Goal: Task Accomplishment & Management: Complete application form

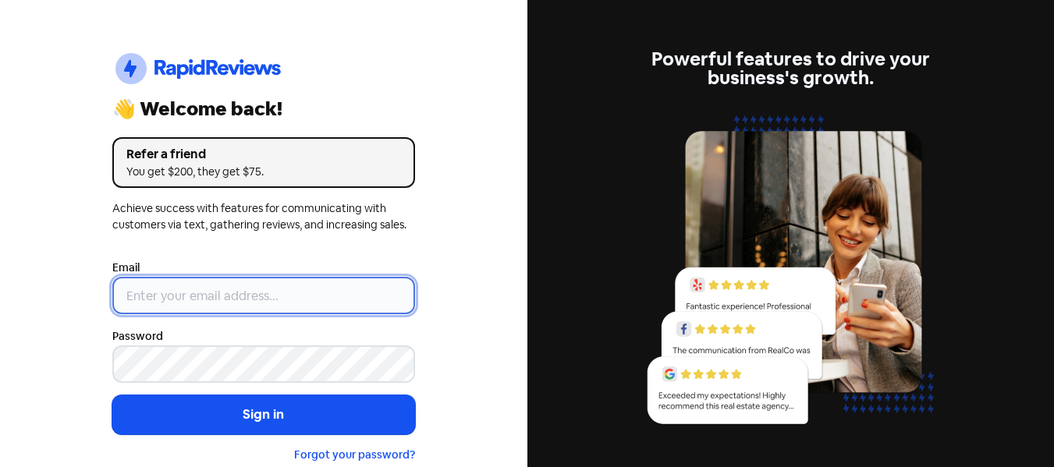
type input "[EMAIL_ADDRESS][DOMAIN_NAME]"
click at [239, 307] on input "[EMAIL_ADDRESS][DOMAIN_NAME]" at bounding box center [263, 295] width 303 height 37
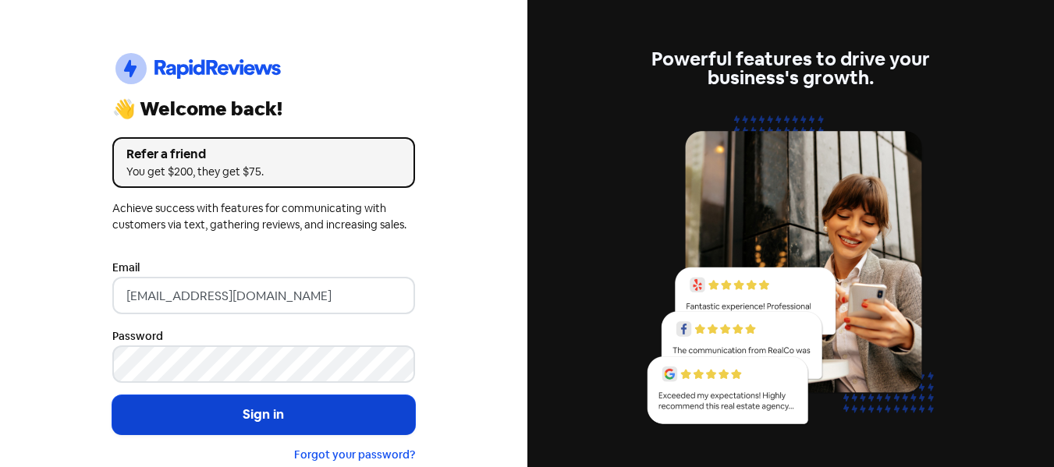
click at [222, 409] on button "Sign in" at bounding box center [263, 414] width 303 height 39
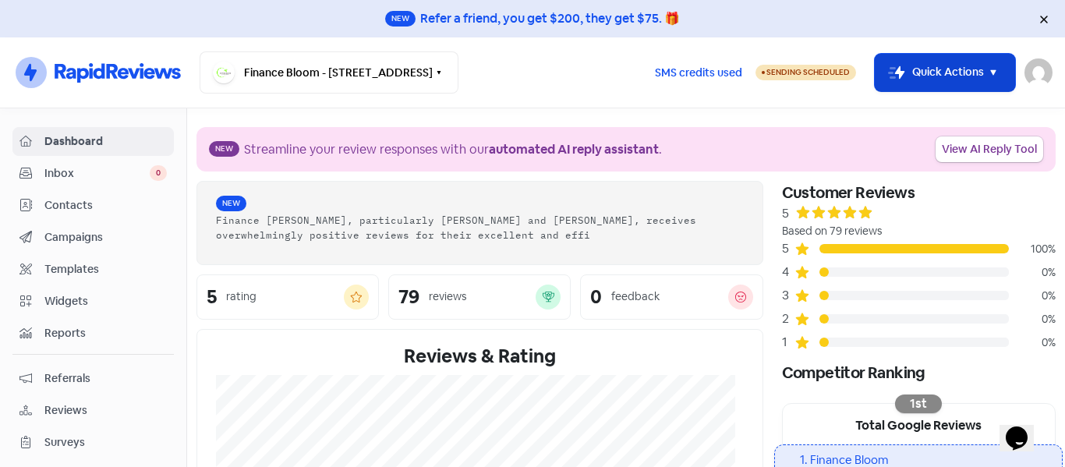
click at [945, 69] on button "Icon For Thunder-move Quick Actions" at bounding box center [945, 72] width 140 height 37
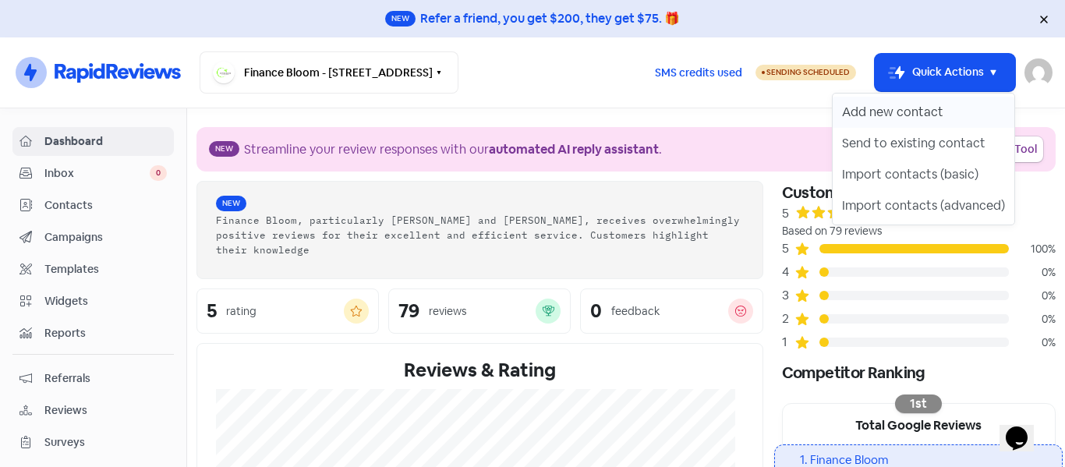
click at [899, 115] on button "Add new contact" at bounding box center [924, 112] width 182 height 31
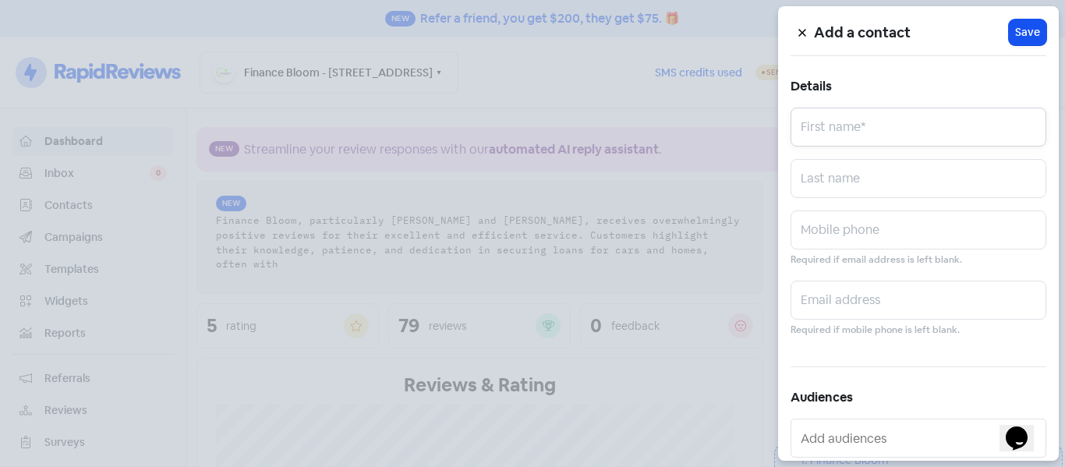
click at [841, 133] on input "text" at bounding box center [919, 127] width 256 height 39
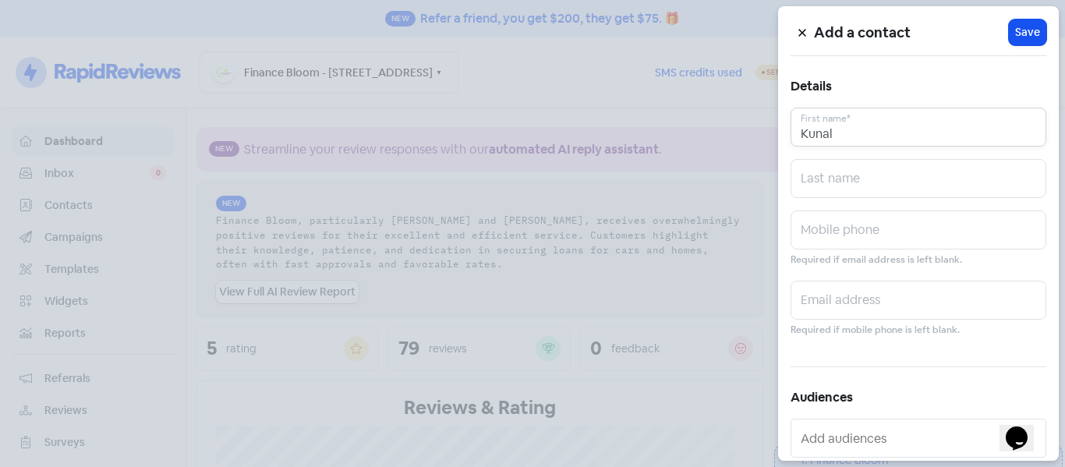
type input "Kunal"
click at [838, 186] on input "text" at bounding box center [919, 178] width 256 height 39
type input "Challana"
click at [825, 225] on input "text" at bounding box center [919, 230] width 256 height 39
paste input "0221915883"
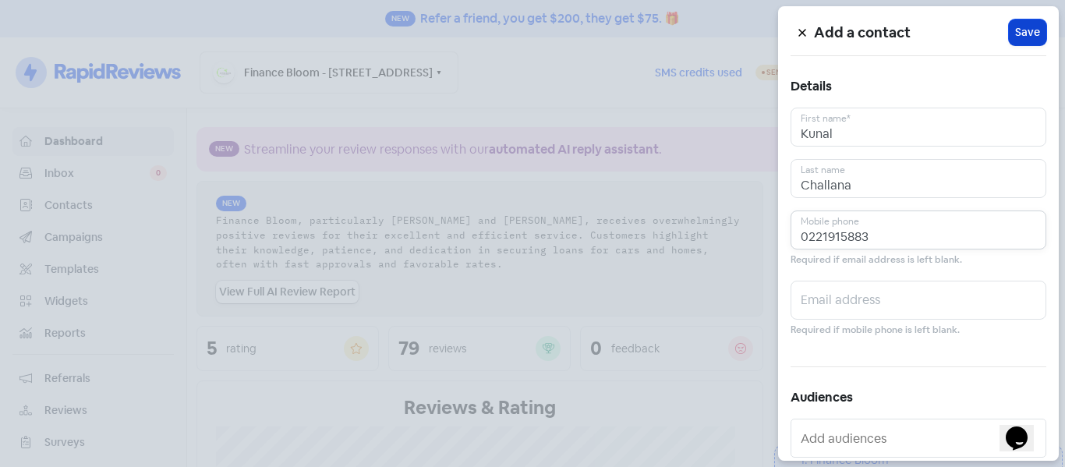
type input "0221915883"
click at [1023, 35] on span "Save" at bounding box center [1028, 32] width 25 height 16
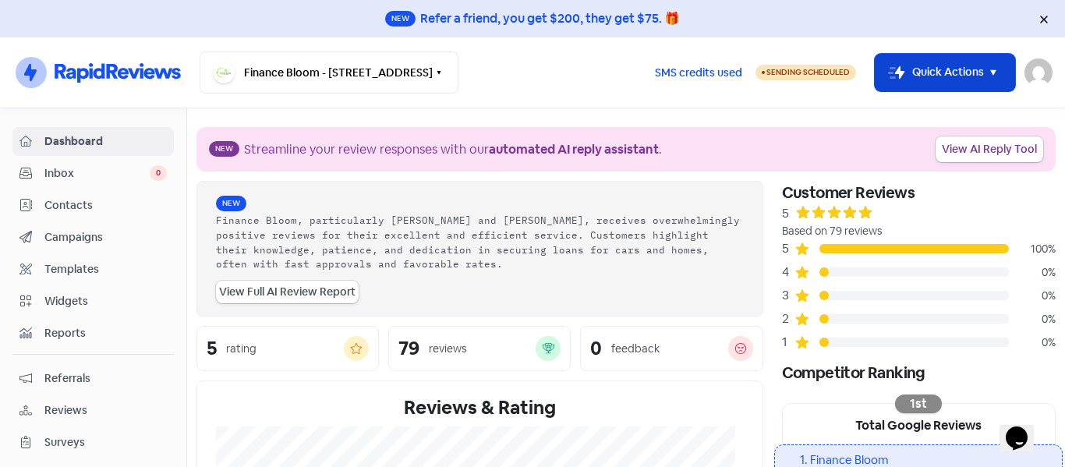
click at [947, 69] on button "Icon For Thunder-move Quick Actions" at bounding box center [945, 72] width 140 height 37
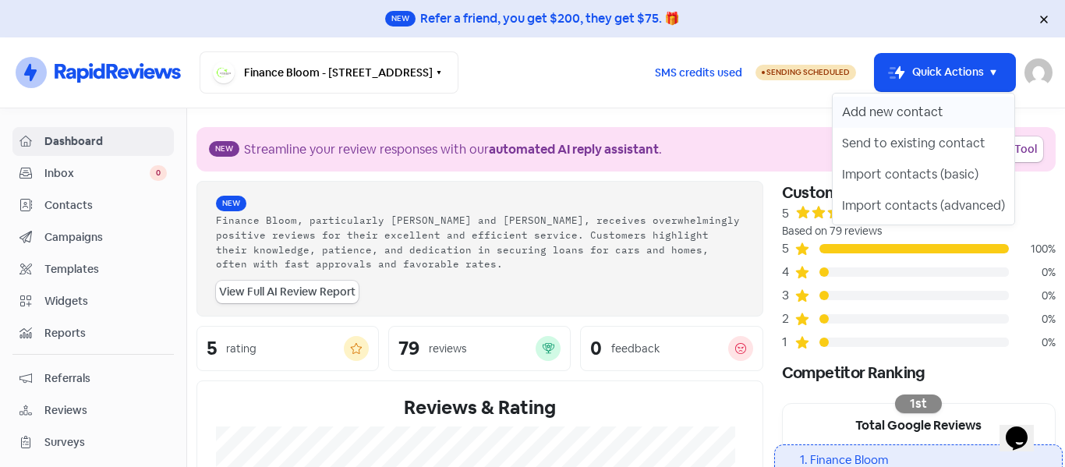
click at [901, 118] on button "Add new contact" at bounding box center [924, 112] width 182 height 31
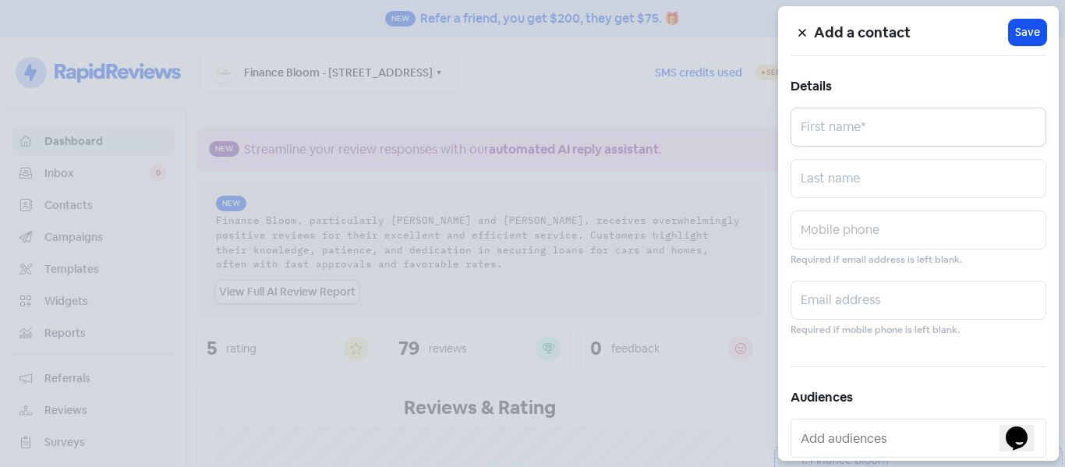
click at [850, 126] on input "text" at bounding box center [919, 127] width 256 height 39
type input "[PERSON_NAME]"
click at [823, 190] on input "text" at bounding box center [919, 178] width 256 height 39
type input "[PERSON_NAME]"
click at [828, 229] on input "text" at bounding box center [919, 230] width 256 height 39
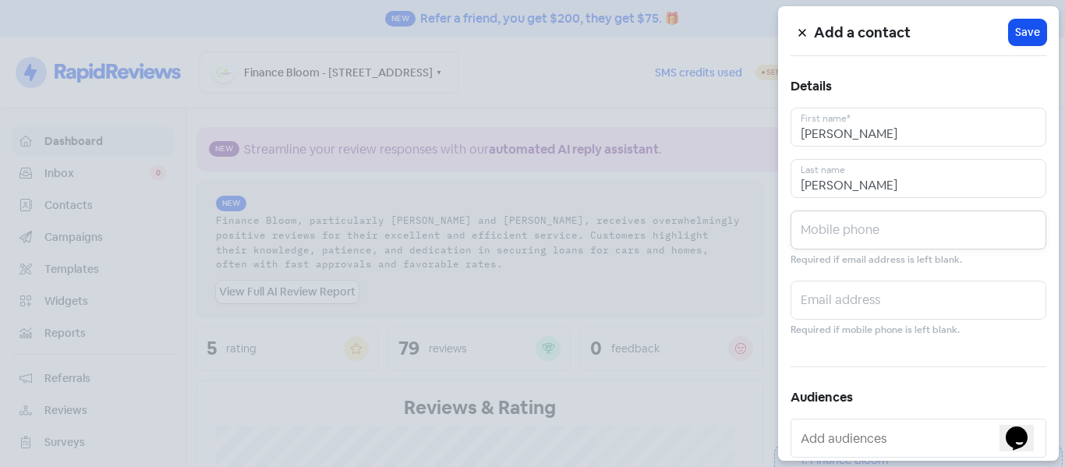
paste input "0223200302"
type input "0223200302"
click at [1016, 38] on span "Save" at bounding box center [1028, 32] width 25 height 16
